Goal: Book appointment/travel/reservation

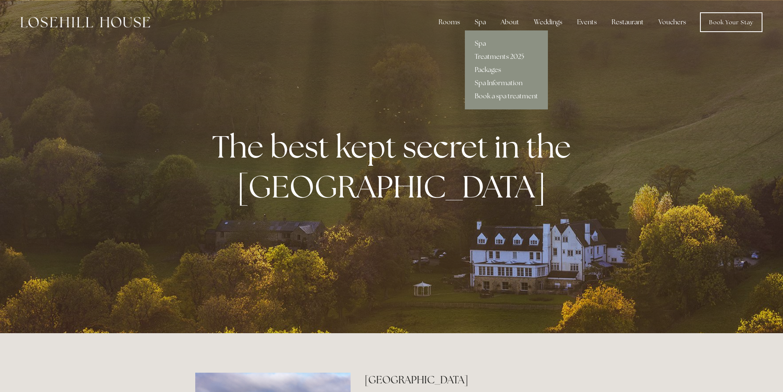
click at [485, 55] on link "Treatments 2025" at bounding box center [506, 56] width 83 height 13
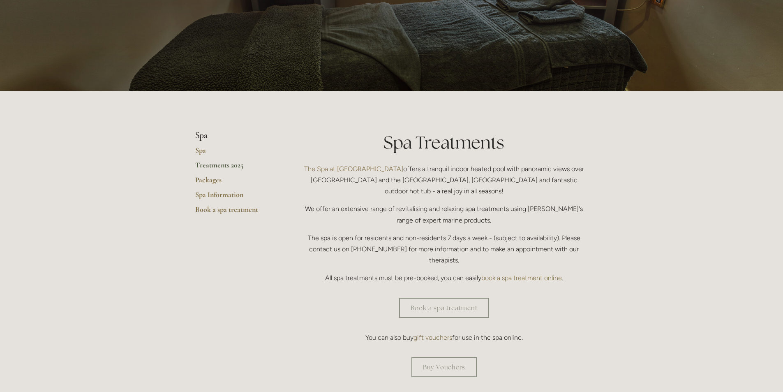
scroll to position [164, 0]
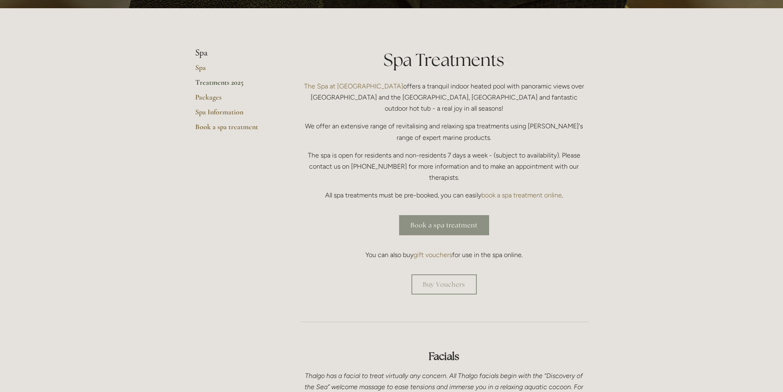
click at [436, 215] on link "Book a spa treatment" at bounding box center [444, 225] width 90 height 20
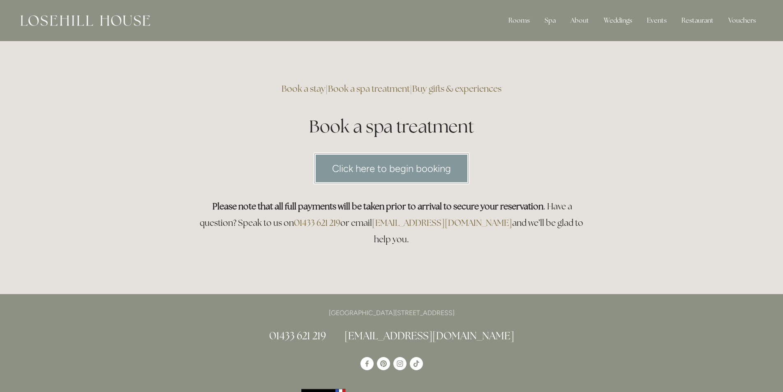
click at [381, 159] on link "Click here to begin booking" at bounding box center [392, 169] width 156 height 32
